Goal: Transaction & Acquisition: Purchase product/service

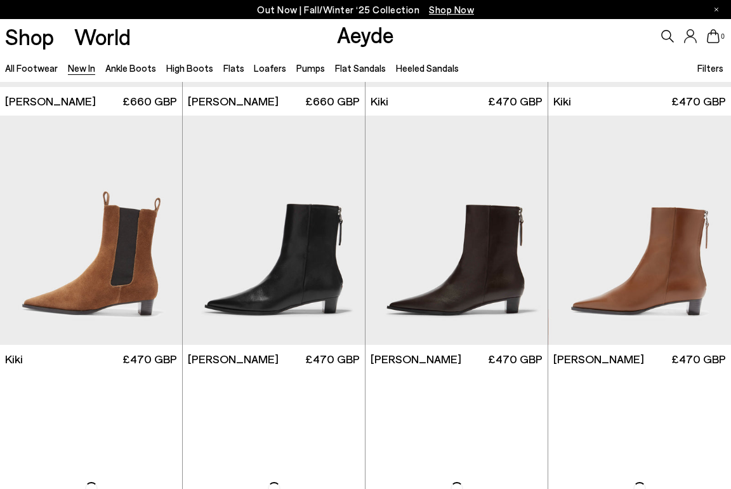
scroll to position [3838, 1]
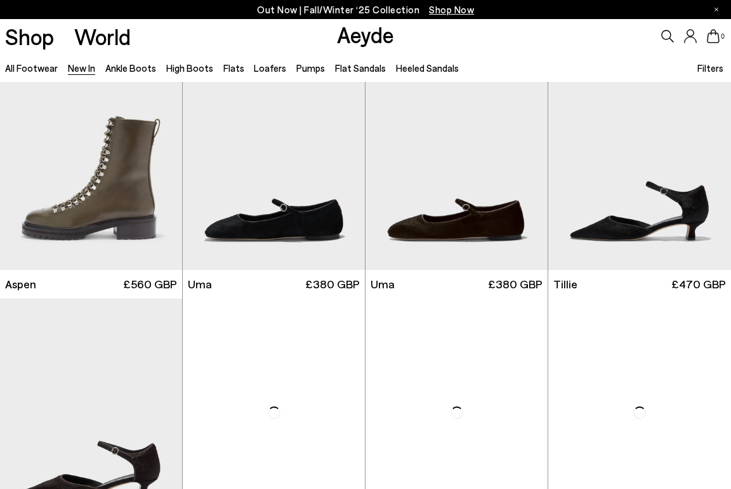
scroll to position [5717, 1]
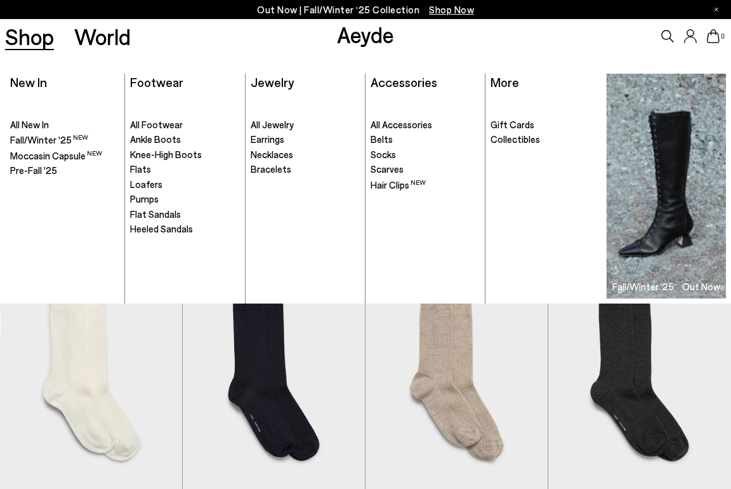
scroll to position [7037, 0]
click at [152, 138] on span "Ankle Boots" at bounding box center [155, 138] width 51 height 11
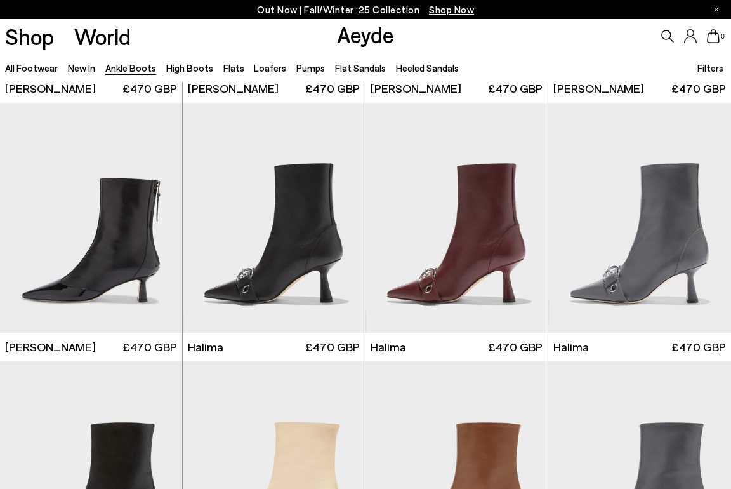
scroll to position [2592, 1]
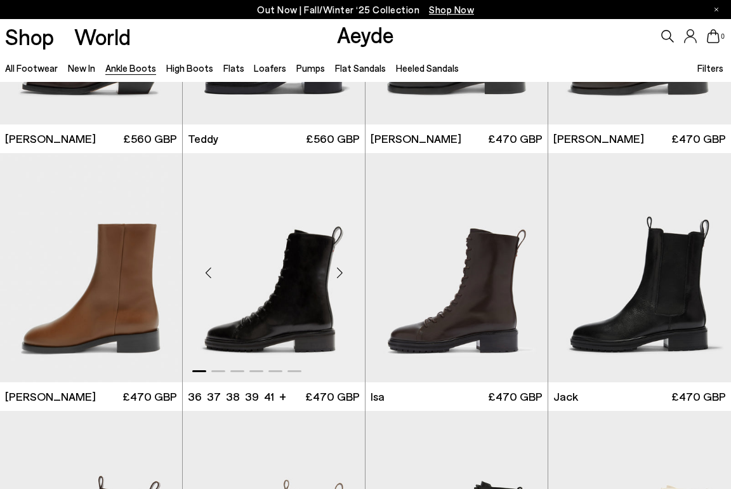
scroll to position [3541, 0]
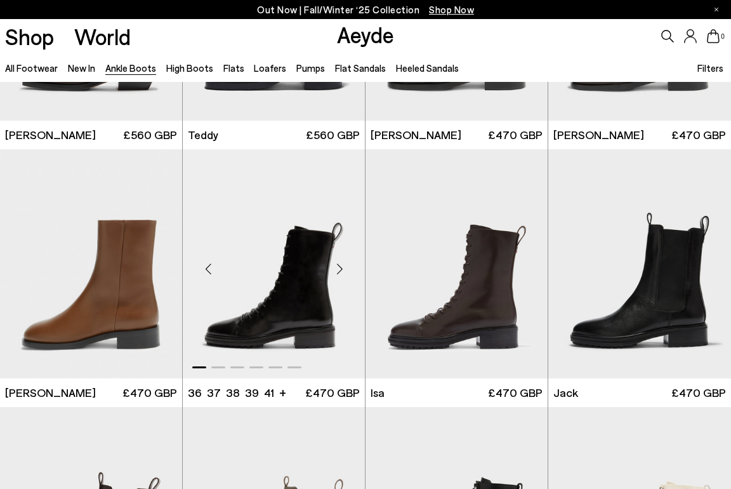
click at [339, 273] on div "Next slide" at bounding box center [339, 268] width 38 height 38
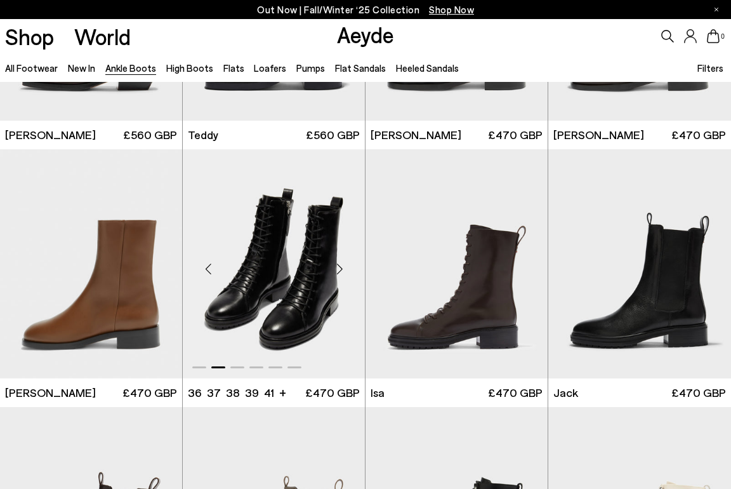
click at [339, 273] on div "Next slide" at bounding box center [339, 268] width 38 height 38
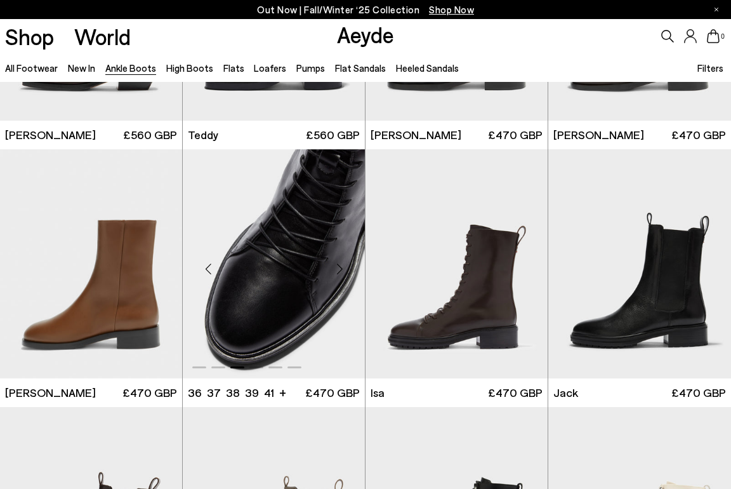
click at [339, 273] on div "Next slide" at bounding box center [339, 268] width 38 height 38
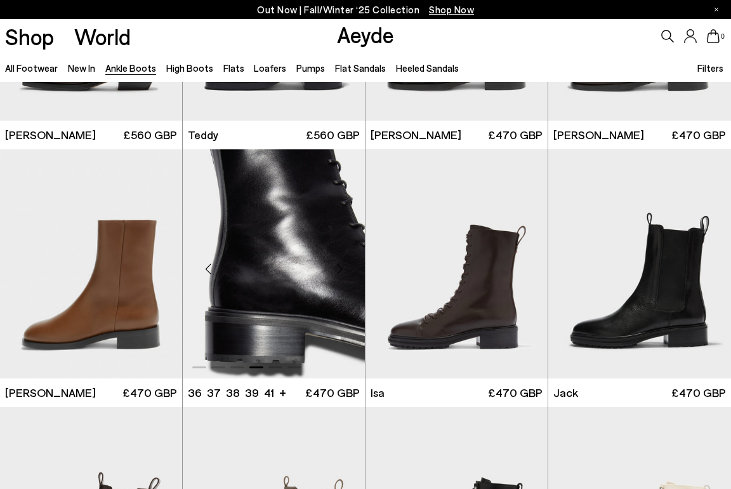
click at [339, 273] on div "Next slide" at bounding box center [339, 268] width 38 height 38
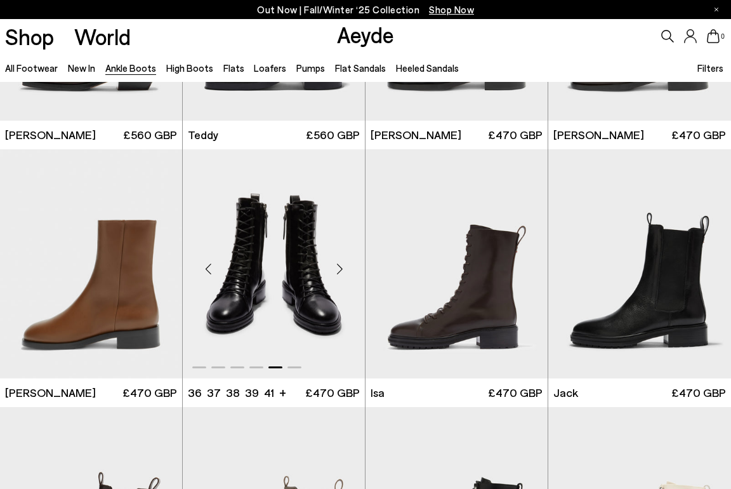
click at [339, 273] on div "Next slide" at bounding box center [339, 268] width 38 height 38
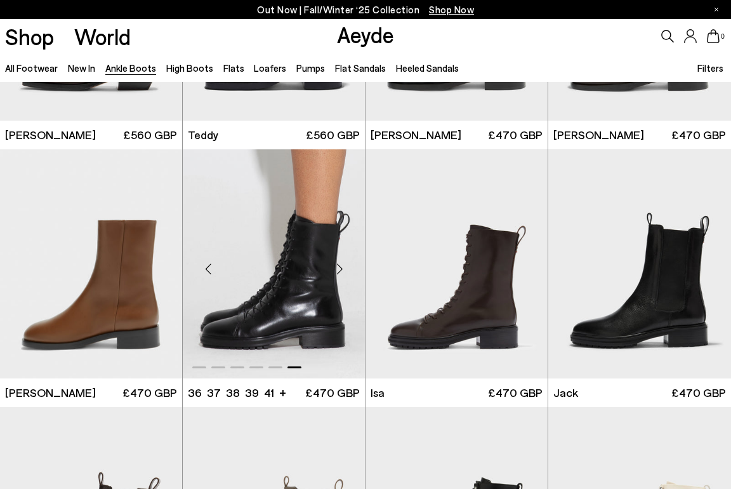
click at [339, 273] on div "Next slide" at bounding box center [339, 268] width 38 height 38
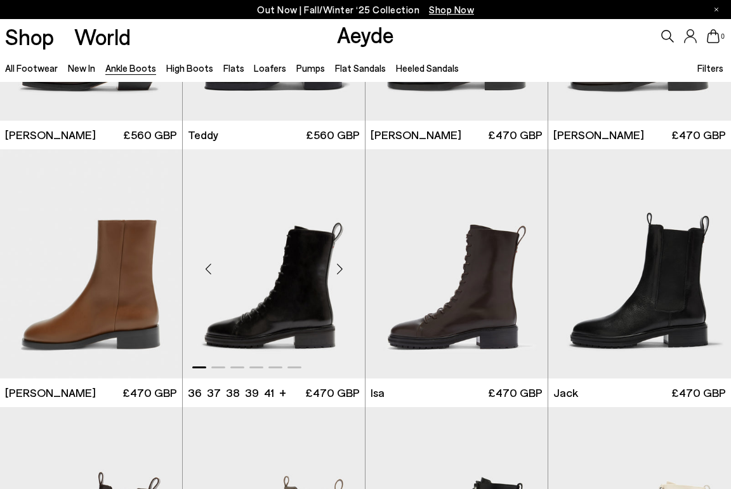
click at [339, 273] on div "Next slide" at bounding box center [339, 268] width 38 height 38
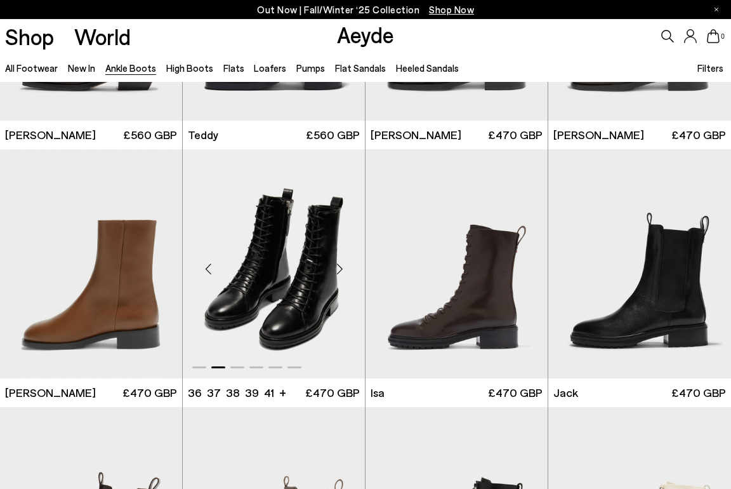
click at [339, 273] on div "Next slide" at bounding box center [339, 268] width 38 height 38
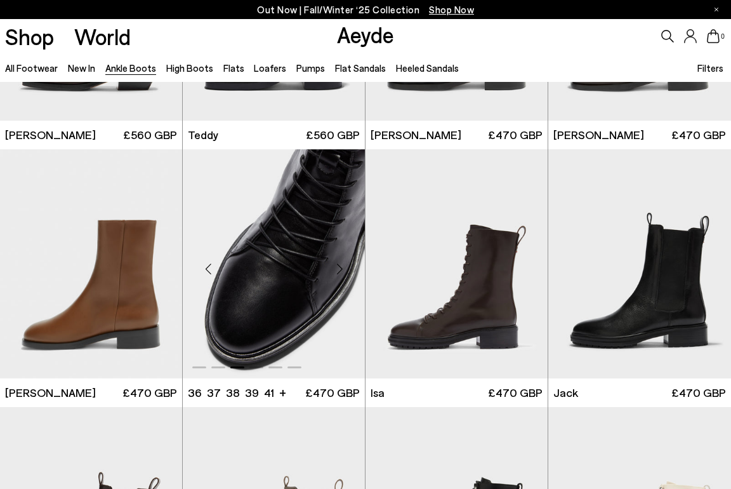
click at [339, 273] on div "Next slide" at bounding box center [339, 268] width 38 height 38
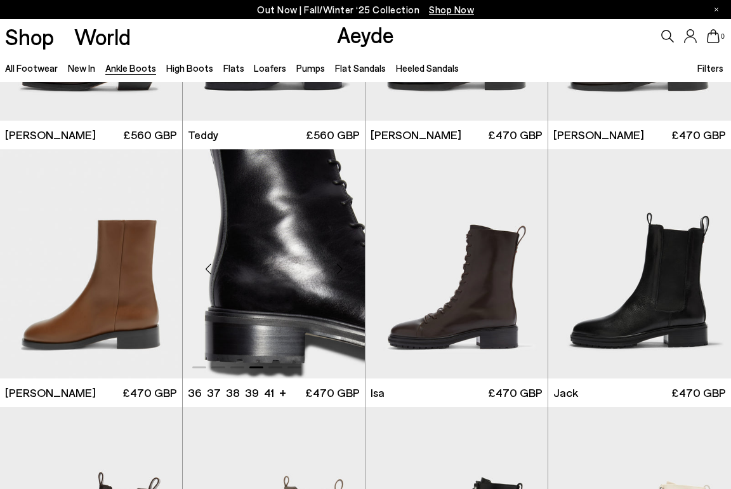
click at [339, 273] on div "Next slide" at bounding box center [339, 268] width 38 height 38
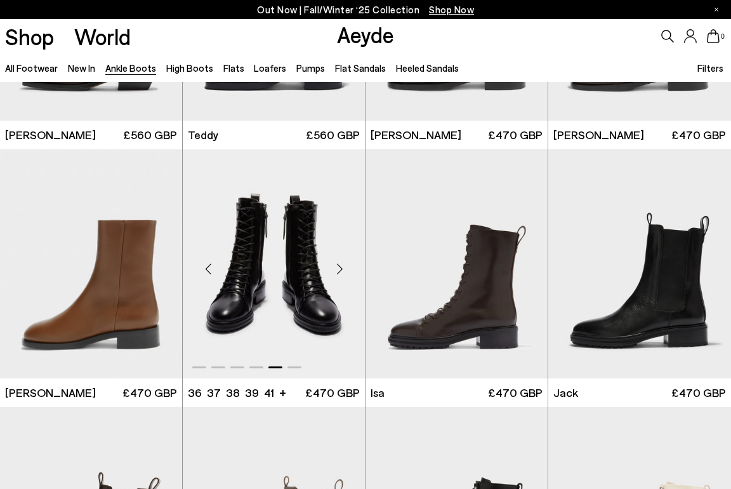
click at [339, 273] on div "Next slide" at bounding box center [339, 268] width 38 height 38
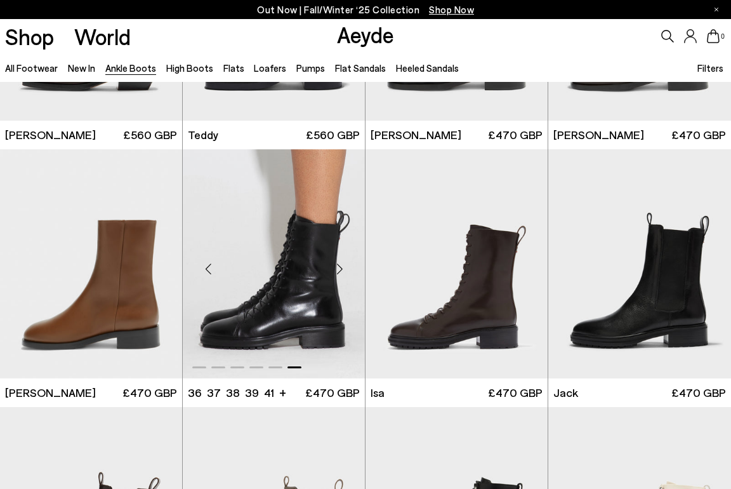
click at [339, 273] on div "Next slide" at bounding box center [339, 268] width 38 height 38
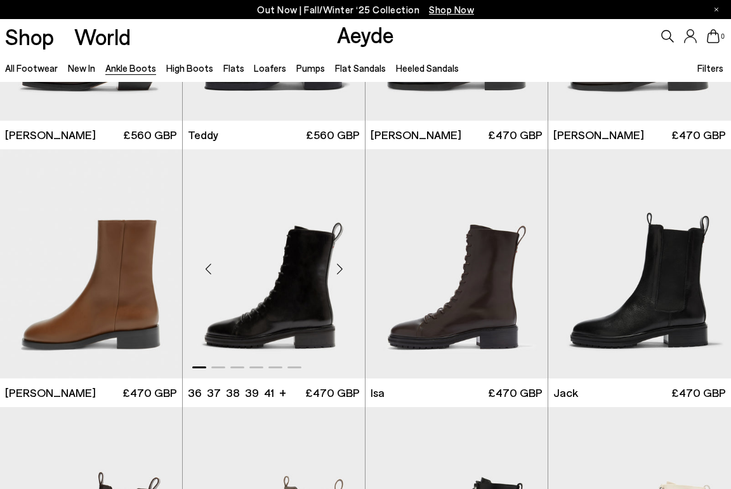
click at [339, 273] on div "Next slide" at bounding box center [339, 268] width 38 height 38
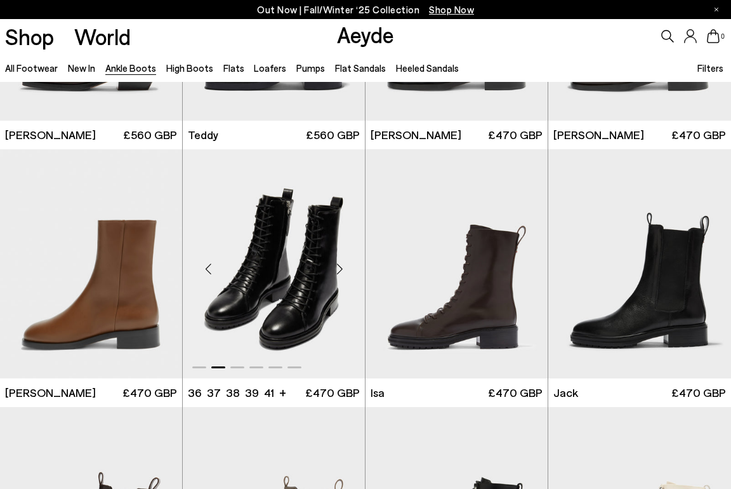
click at [339, 273] on div "Next slide" at bounding box center [339, 268] width 38 height 38
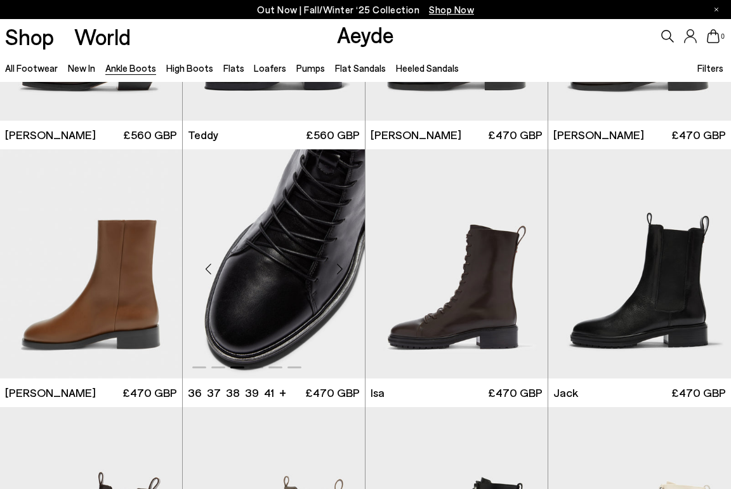
click at [305, 271] on img "3 / 6" at bounding box center [274, 263] width 182 height 229
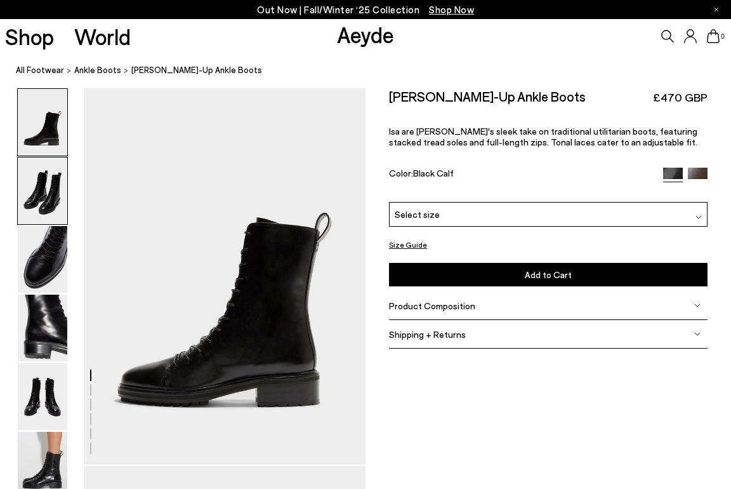
click at [34, 190] on img at bounding box center [42, 190] width 49 height 67
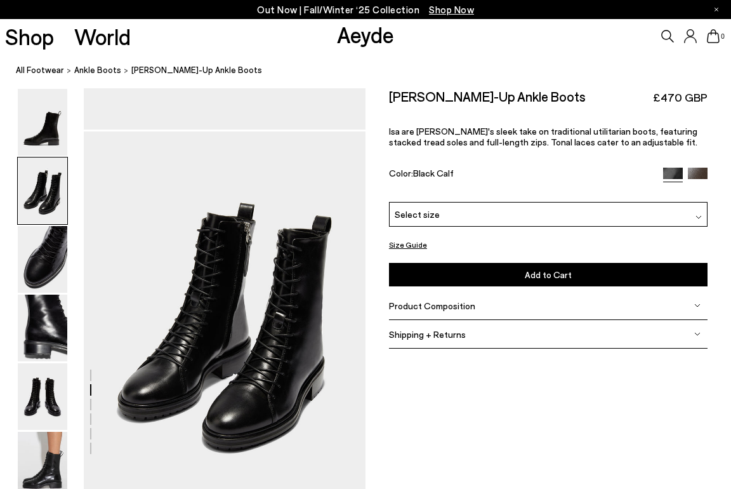
scroll to position [378, 0]
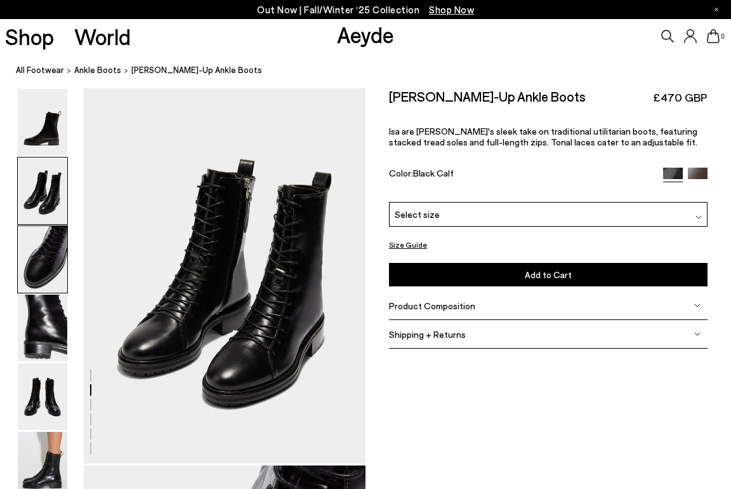
click at [51, 252] on img at bounding box center [42, 259] width 49 height 67
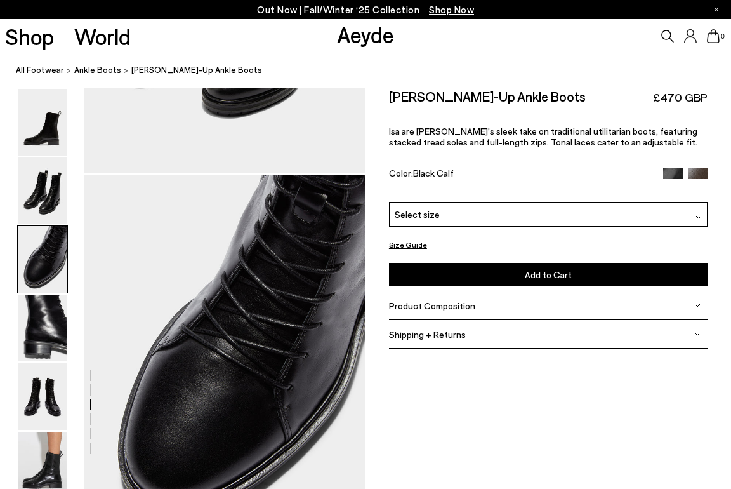
scroll to position [756, 0]
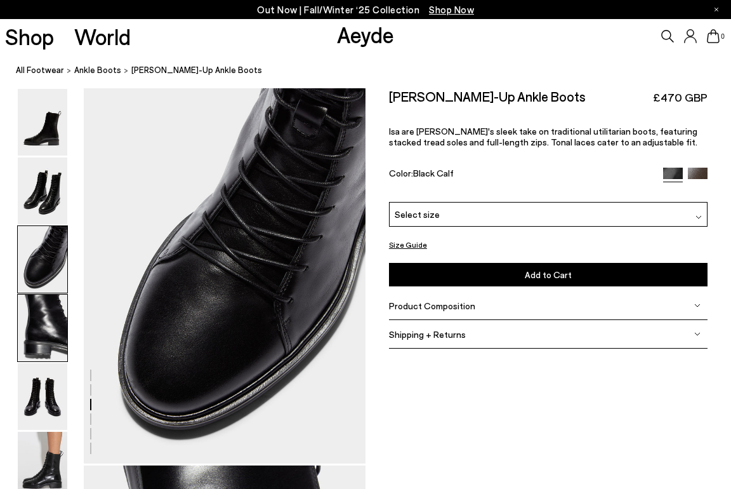
click at [53, 330] on img at bounding box center [42, 327] width 49 height 67
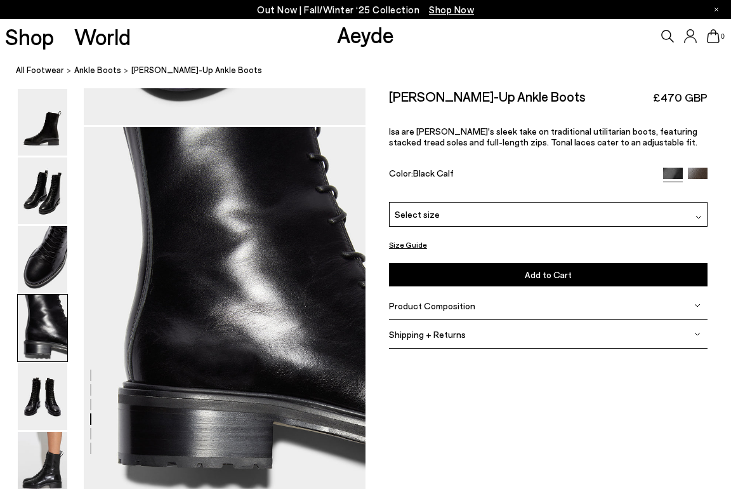
scroll to position [1133, 0]
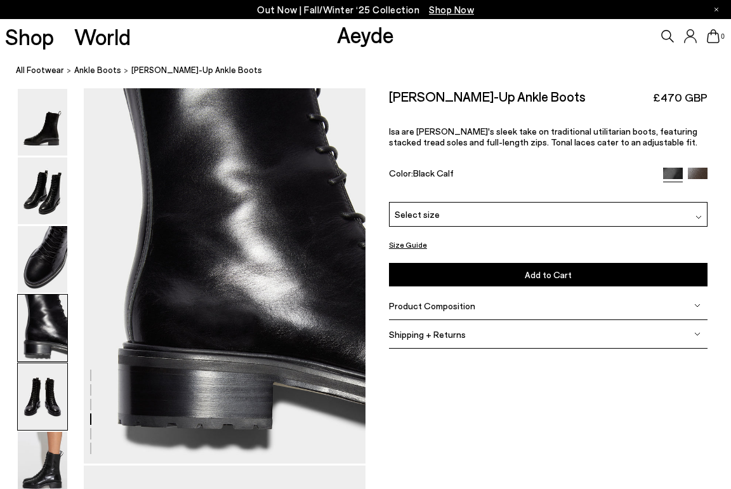
click at [44, 409] on img at bounding box center [42, 396] width 49 height 67
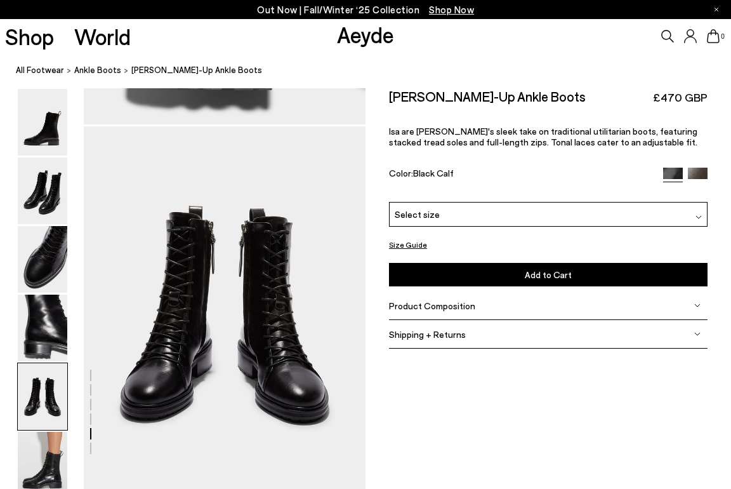
scroll to position [1511, 0]
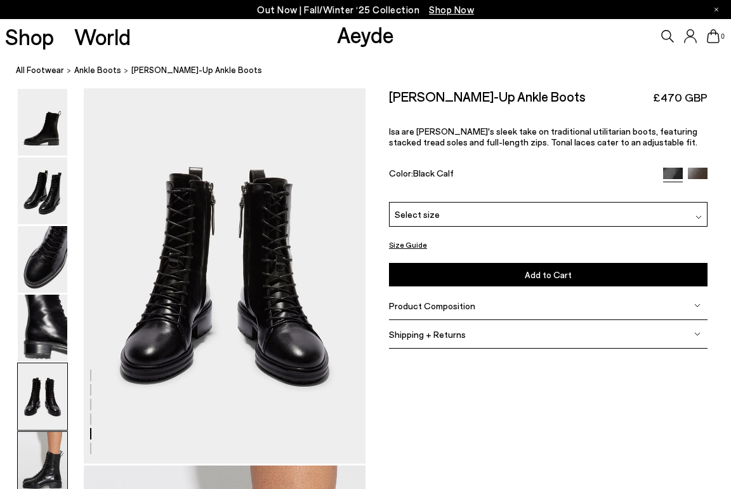
click at [56, 458] on img at bounding box center [42, 465] width 49 height 67
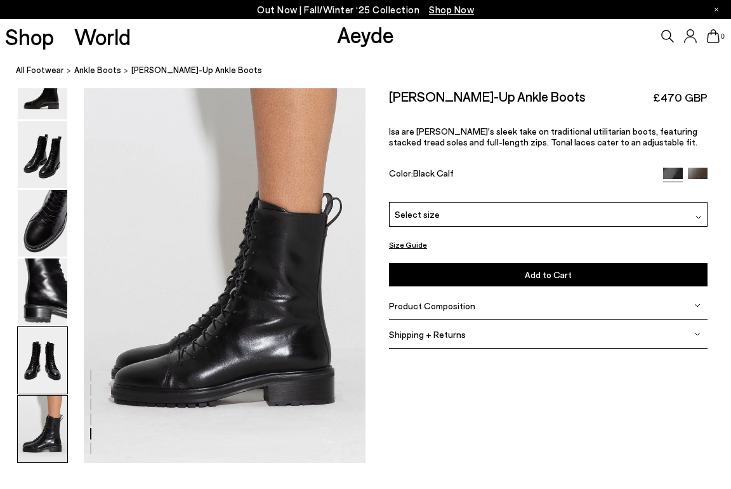
scroll to position [1975, 0]
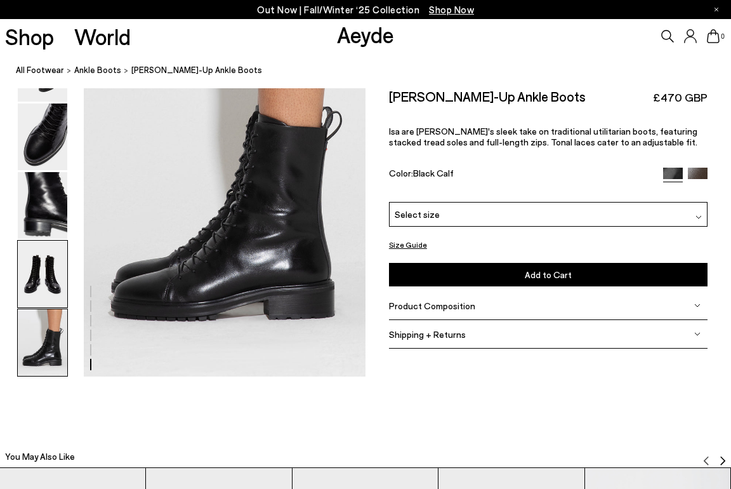
click at [35, 279] on img at bounding box center [42, 273] width 49 height 67
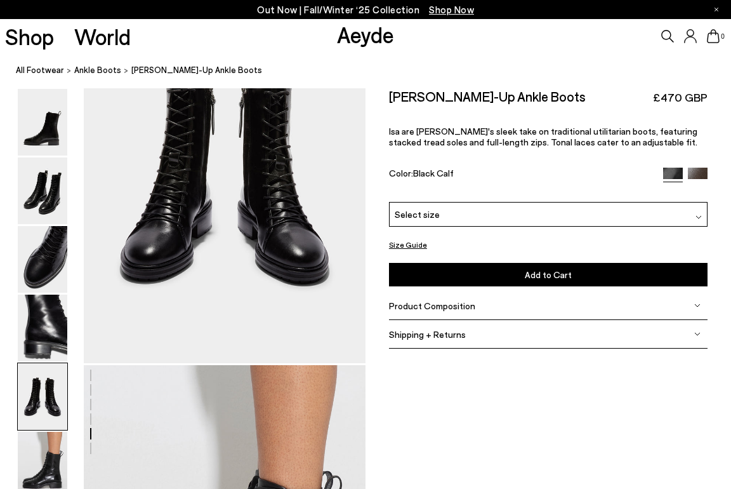
scroll to position [1511, 0]
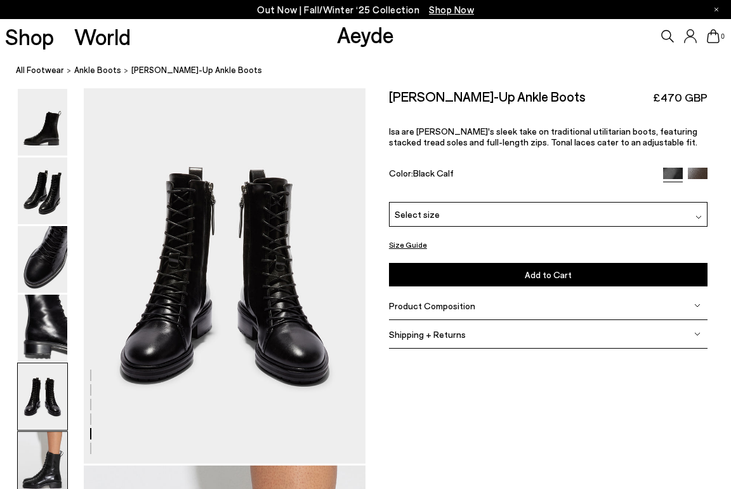
click at [53, 456] on img at bounding box center [42, 465] width 49 height 67
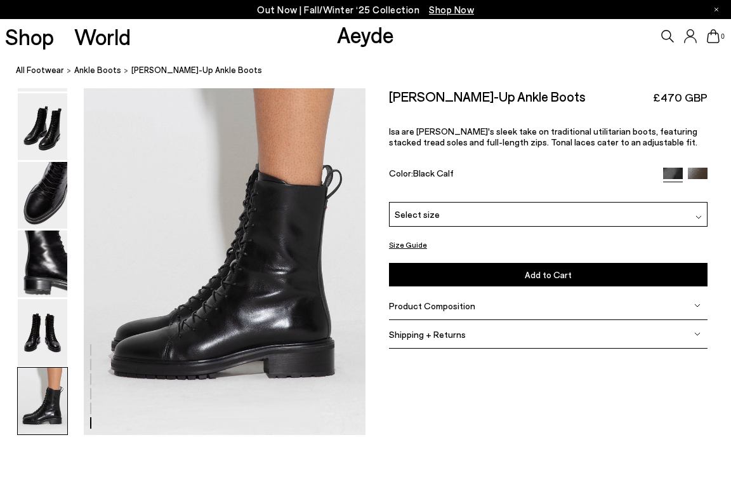
scroll to position [1975, 0]
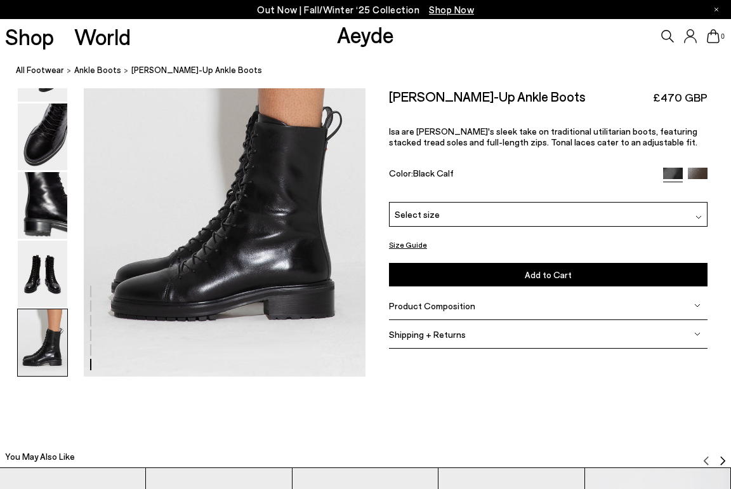
click at [408, 307] on span "Product Composition" at bounding box center [432, 305] width 86 height 11
